Goal: Task Accomplishment & Management: Complete application form

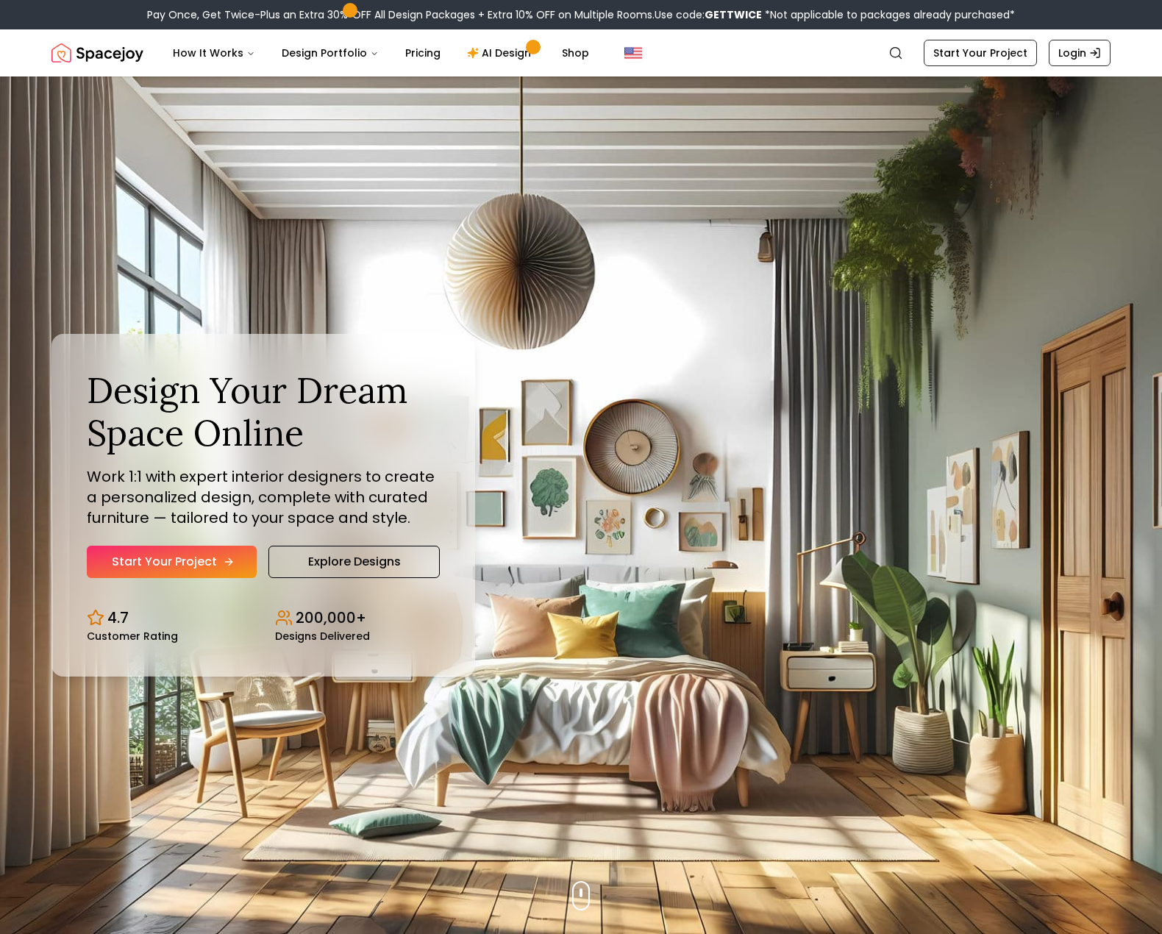
click at [179, 569] on link "Start Your Project" at bounding box center [172, 562] width 170 height 32
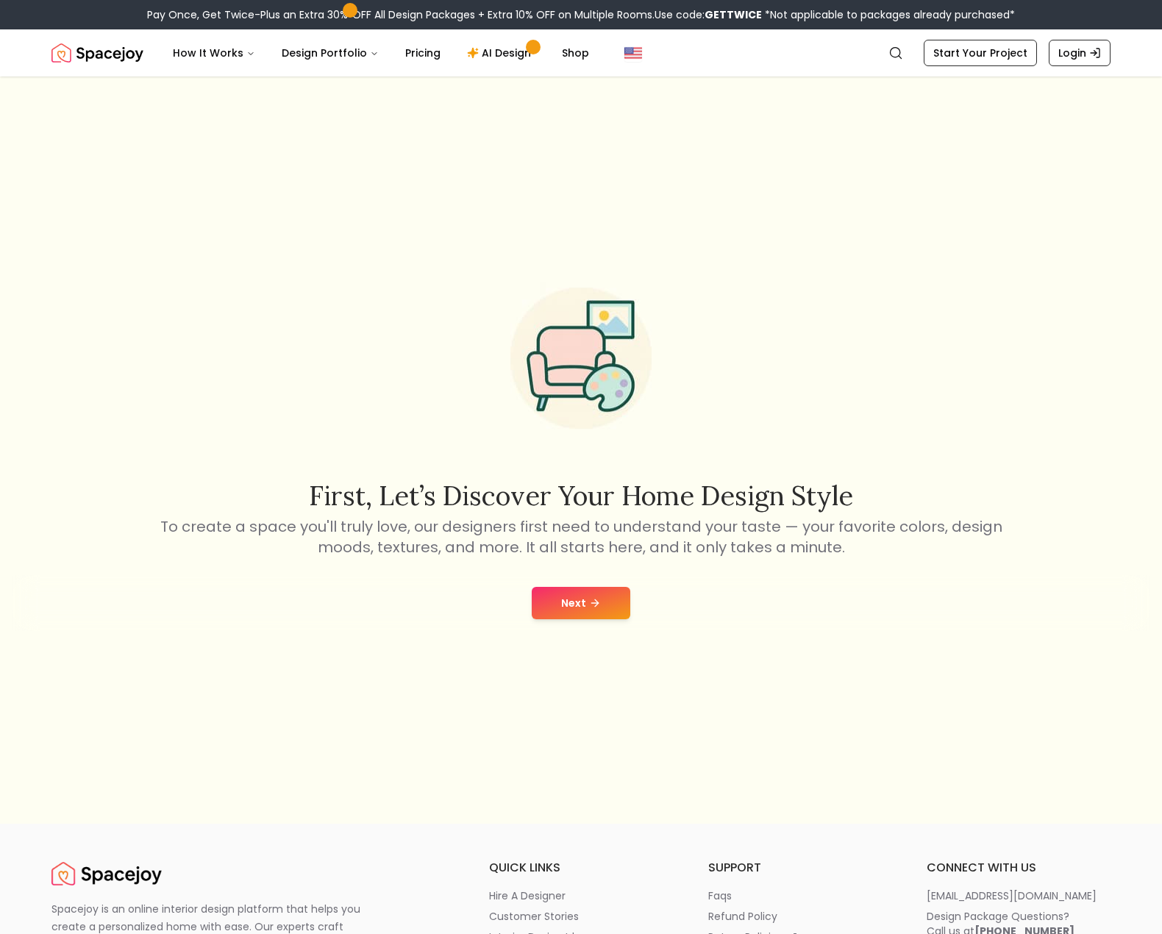
click at [577, 606] on button "Next" at bounding box center [581, 603] width 99 height 32
